Goal: Task Accomplishment & Management: Manage account settings

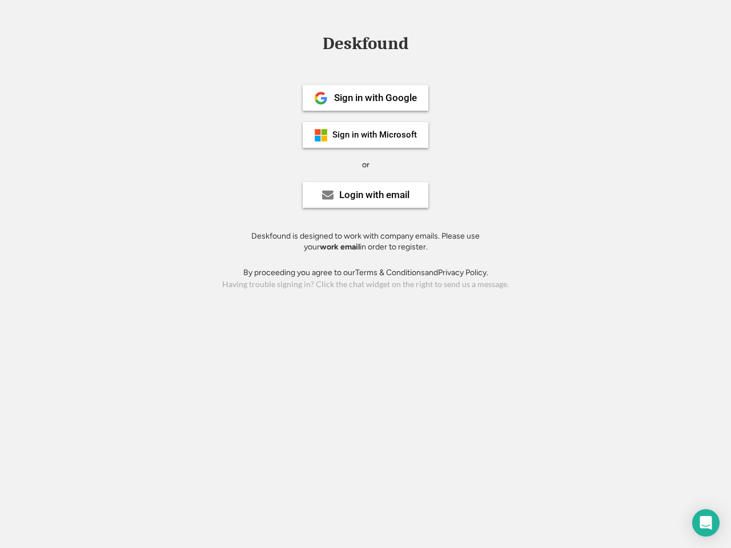
click at [365, 163] on div "or" at bounding box center [365, 164] width 7 height 11
click at [365, 46] on div "Deskfound" at bounding box center [365, 44] width 97 height 18
click at [312, 43] on div "Deskfound" at bounding box center [365, 46] width 731 height 22
click at [365, 46] on div "Deskfound" at bounding box center [365, 44] width 97 height 18
click at [365, 164] on div "or" at bounding box center [365, 164] width 7 height 11
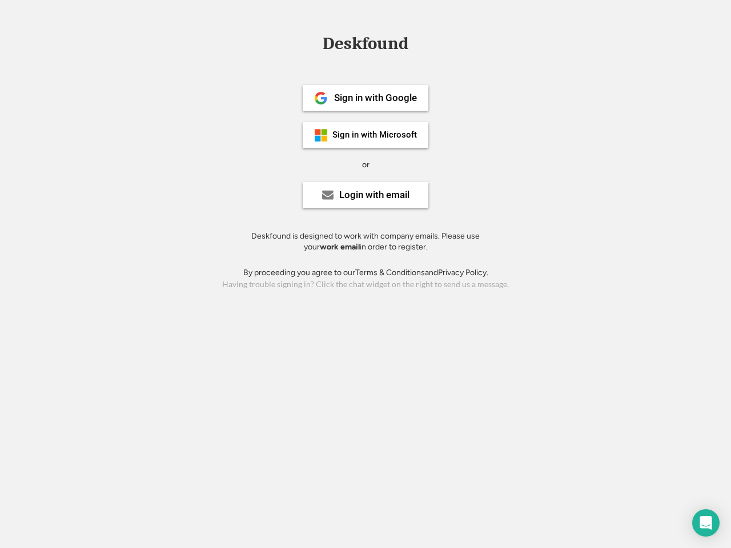
click at [365, 98] on div "Sign in with Google" at bounding box center [375, 98] width 83 height 10
click at [375, 98] on div "Sign in with Google" at bounding box center [375, 98] width 83 height 10
click at [321, 98] on img at bounding box center [321, 98] width 14 height 14
click at [365, 135] on div "Sign in with Microsoft" at bounding box center [374, 135] width 85 height 9
click at [375, 135] on div "Sign in with Microsoft" at bounding box center [374, 135] width 85 height 9
